Goal: Obtain resource: Download file/media

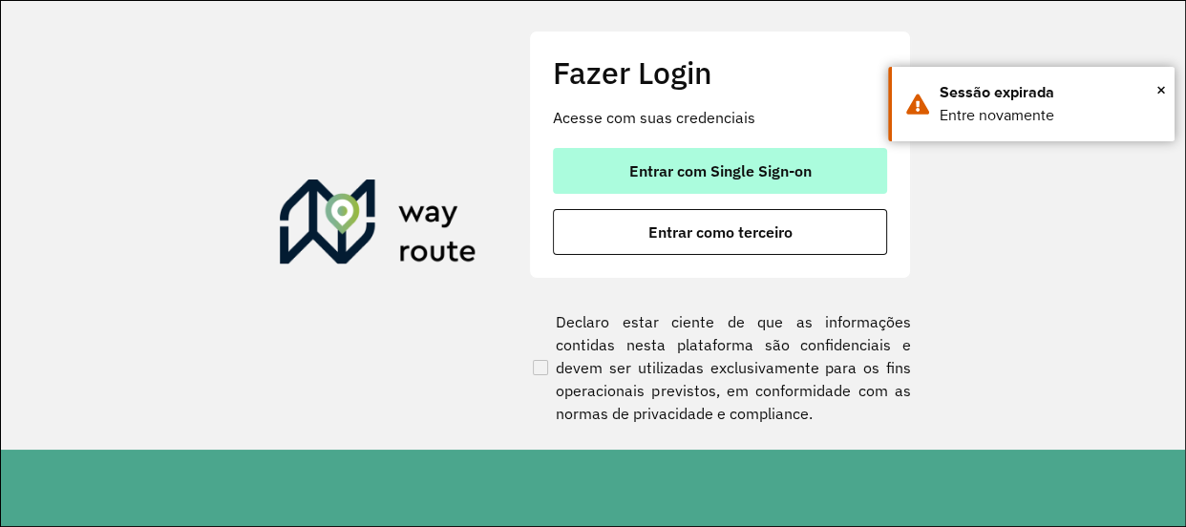
click at [845, 182] on button "Entrar com Single Sign-on" at bounding box center [720, 171] width 334 height 46
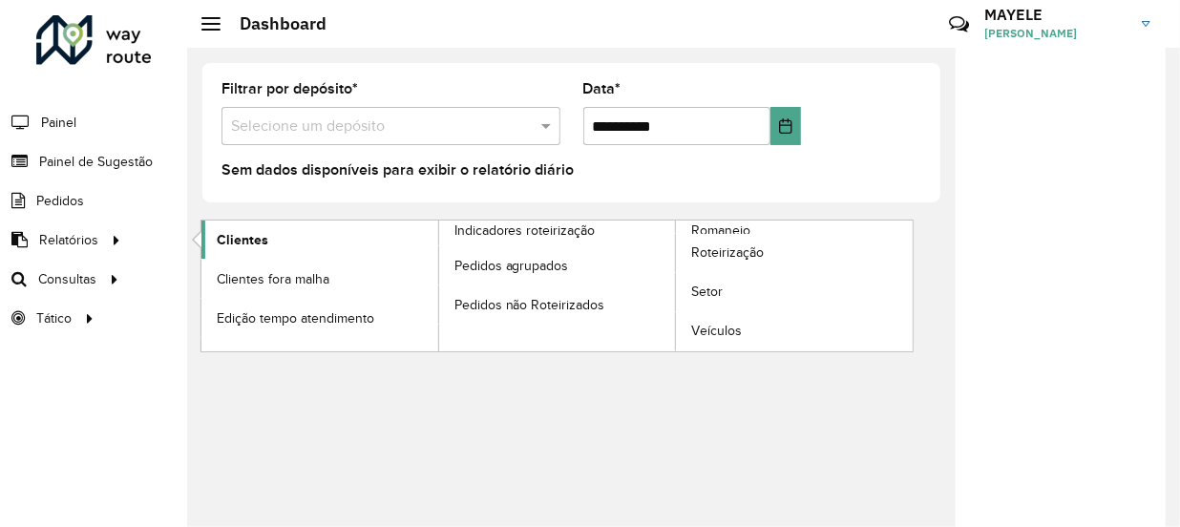
click at [265, 230] on span "Clientes" at bounding box center [243, 240] width 52 height 20
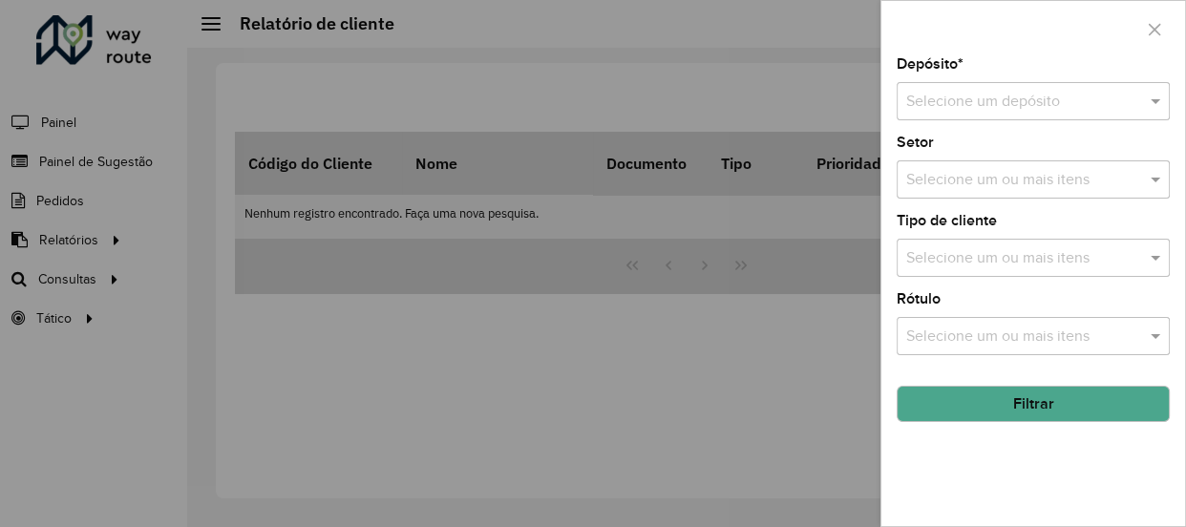
click at [1050, 91] on input "text" at bounding box center [1014, 102] width 216 height 23
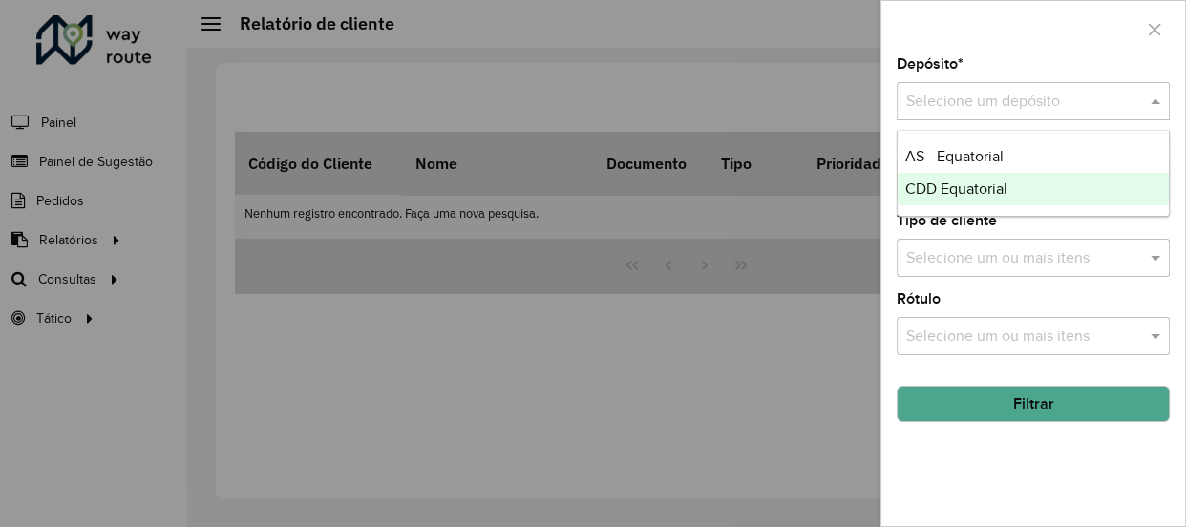
click at [1003, 188] on span "CDD Equatorial" at bounding box center [956, 188] width 102 height 16
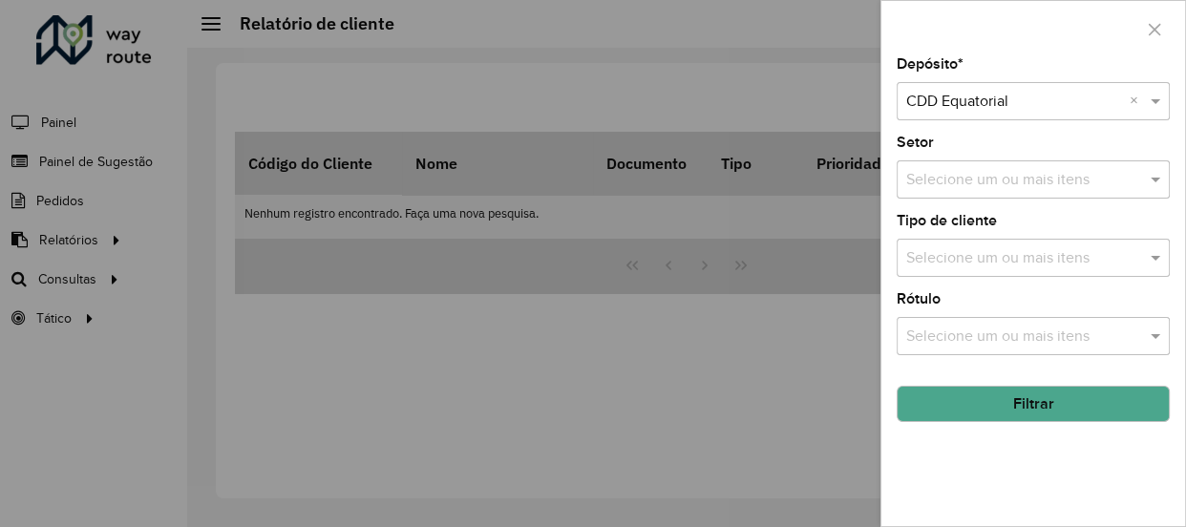
click at [1003, 413] on button "Filtrar" at bounding box center [1033, 404] width 273 height 36
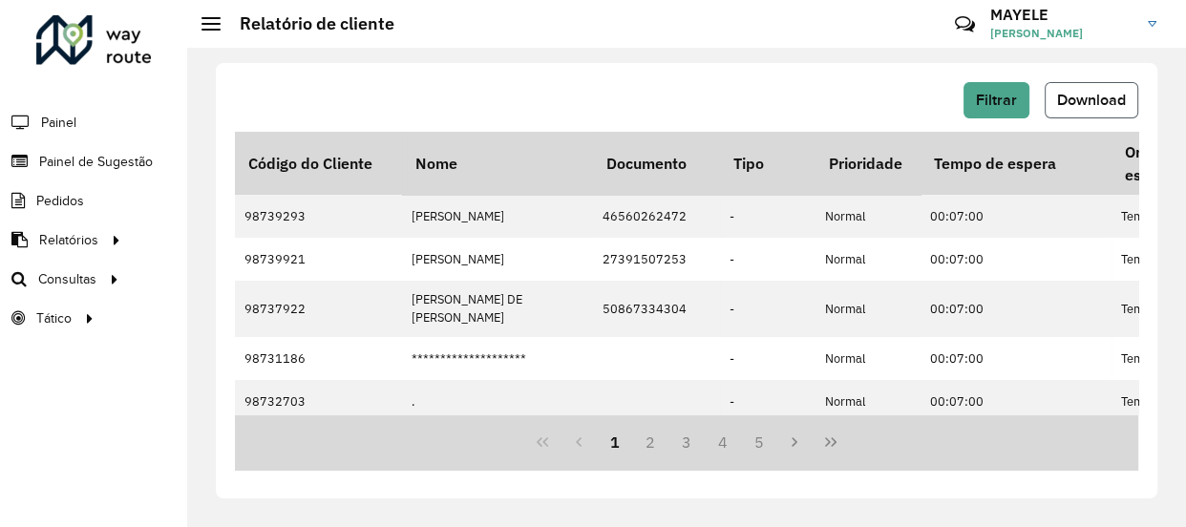
click at [1083, 96] on span "Download" at bounding box center [1091, 100] width 69 height 16
